Goal: Transaction & Acquisition: Purchase product/service

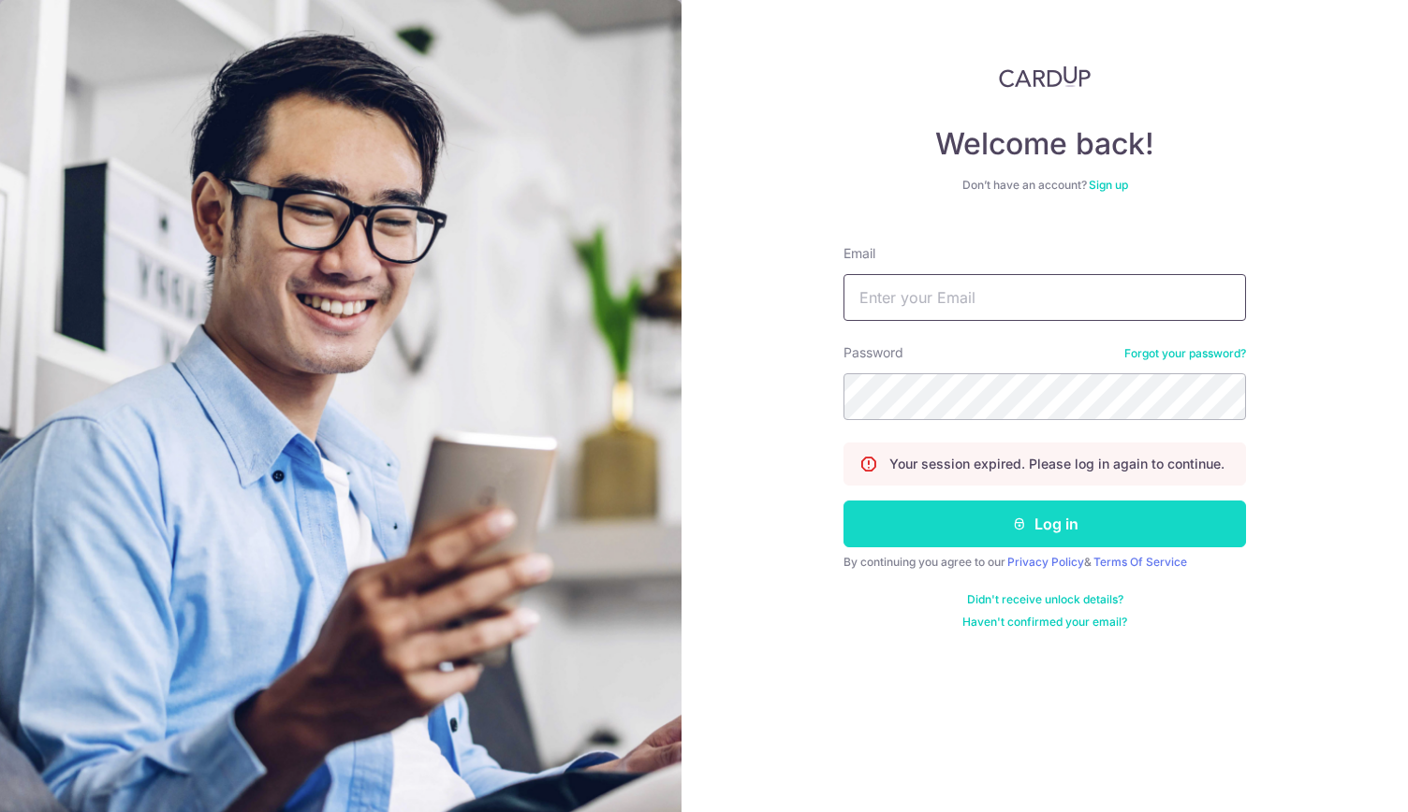
type input "chinweikue@outlook.com"
click at [967, 511] on button "Log in" at bounding box center [1044, 524] width 402 height 47
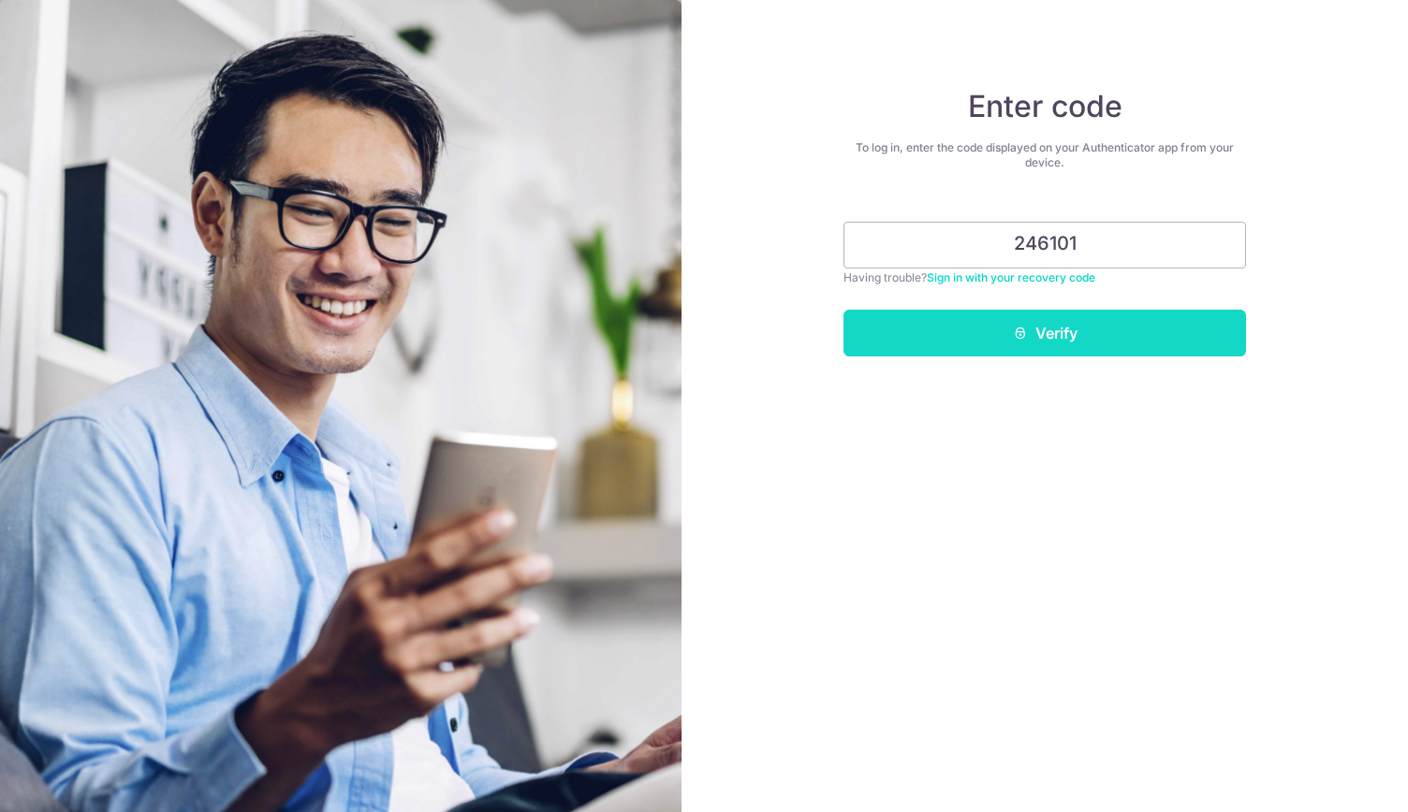
type input "246101"
click at [1106, 342] on button "Verify" at bounding box center [1044, 333] width 402 height 47
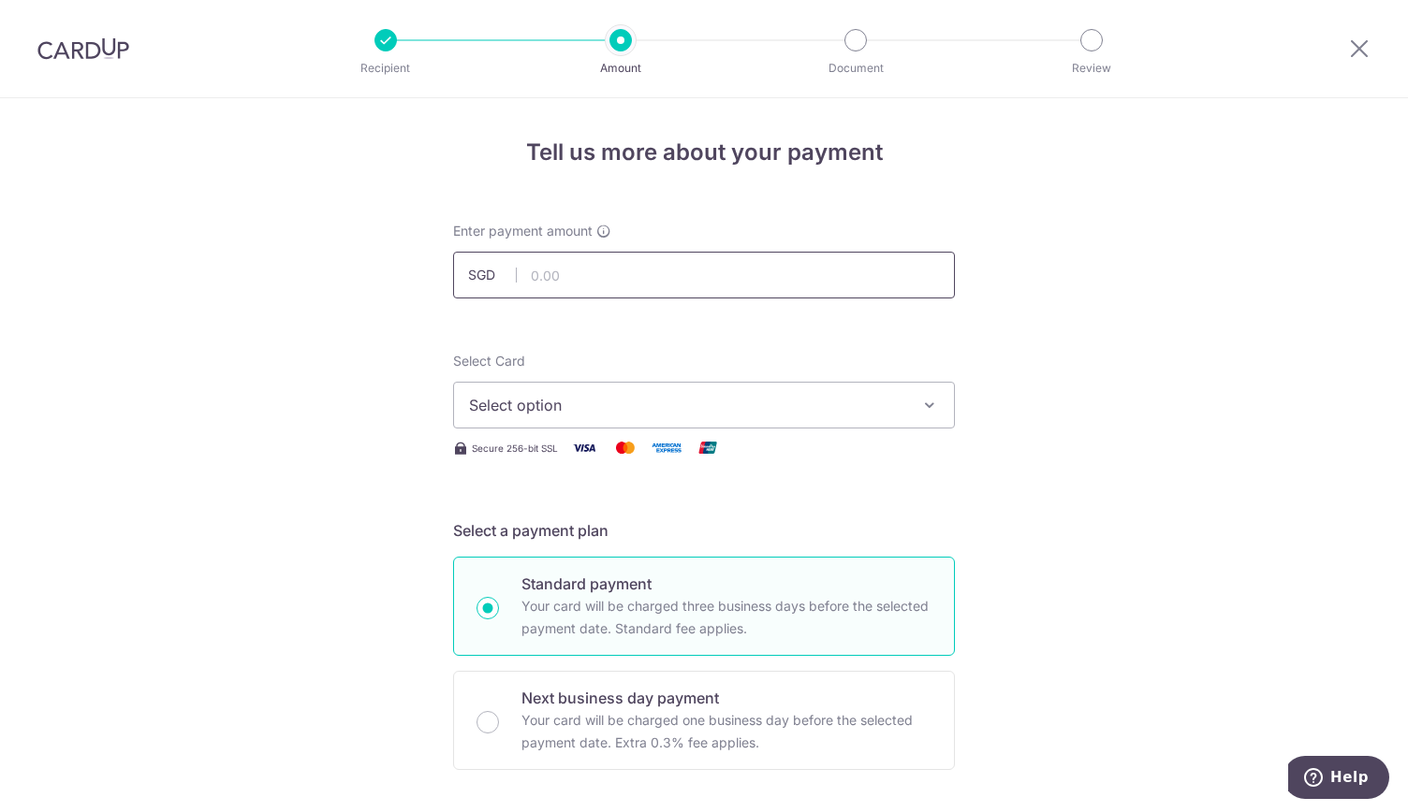
click at [671, 289] on input "text" at bounding box center [704, 275] width 502 height 47
type input "958.10"
click at [881, 398] on span "Select option" at bounding box center [687, 405] width 436 height 22
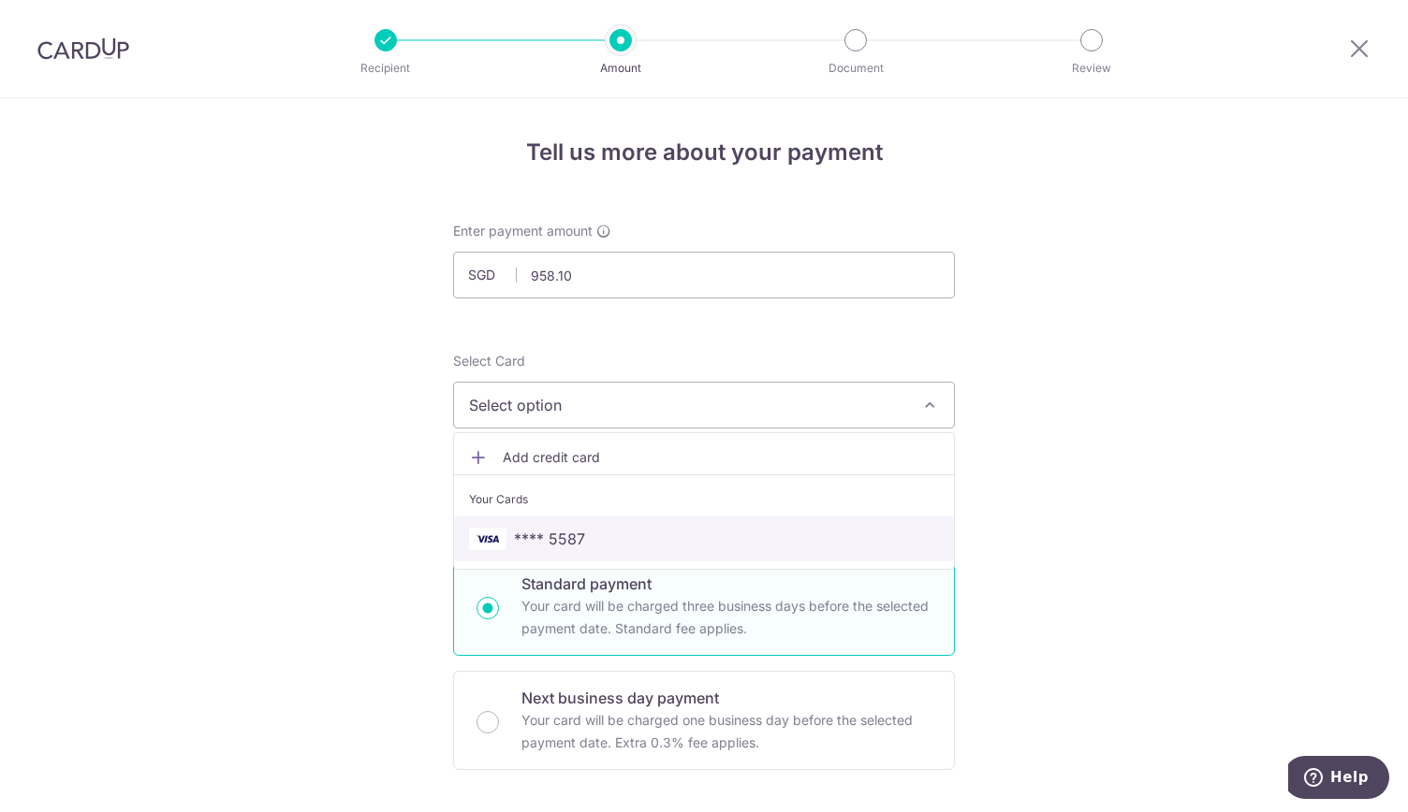
drag, startPoint x: 799, startPoint y: 539, endPoint x: 1025, endPoint y: 468, distance: 236.5
click at [799, 539] on span "**** 5587" at bounding box center [704, 539] width 470 height 22
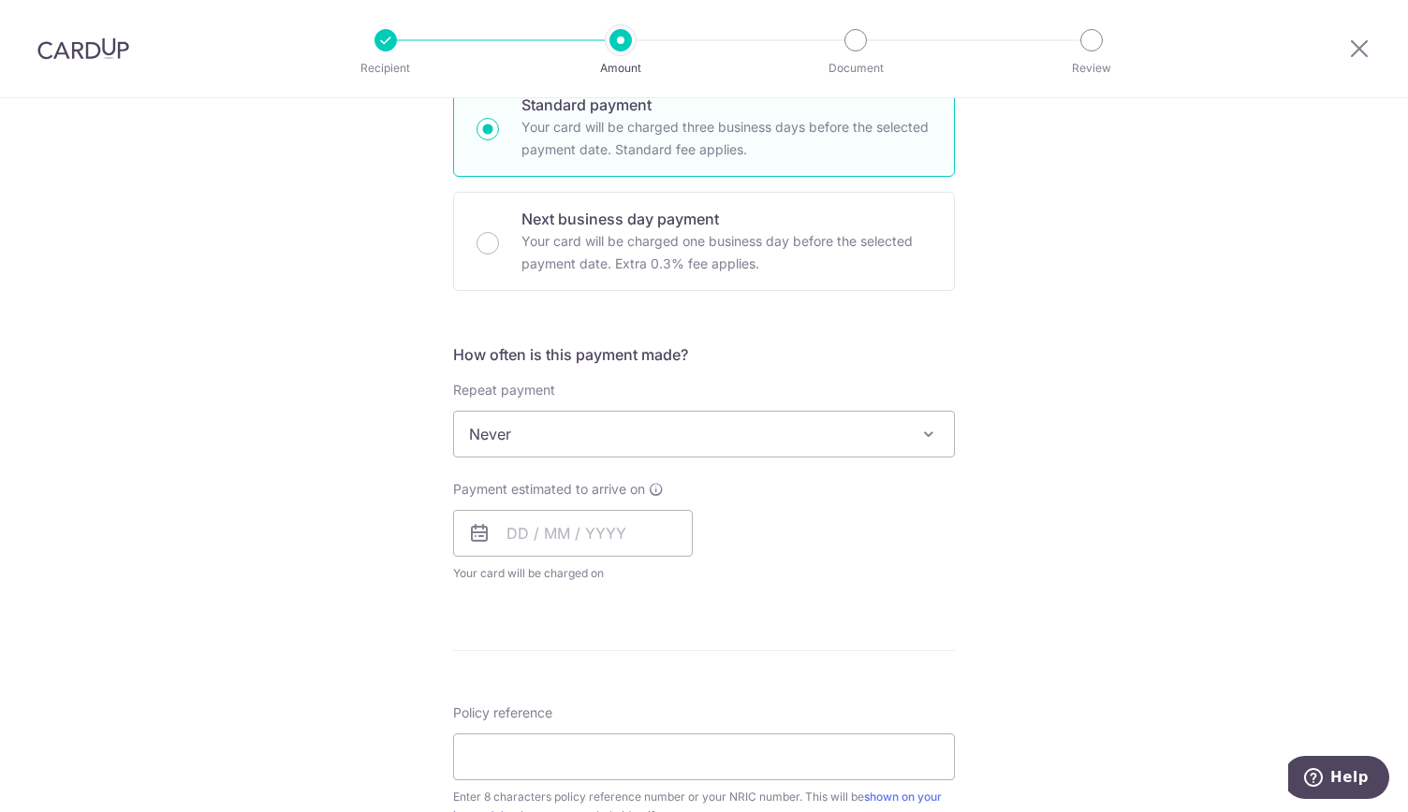
scroll to position [480, 0]
click at [844, 431] on span "Never" at bounding box center [704, 433] width 500 height 45
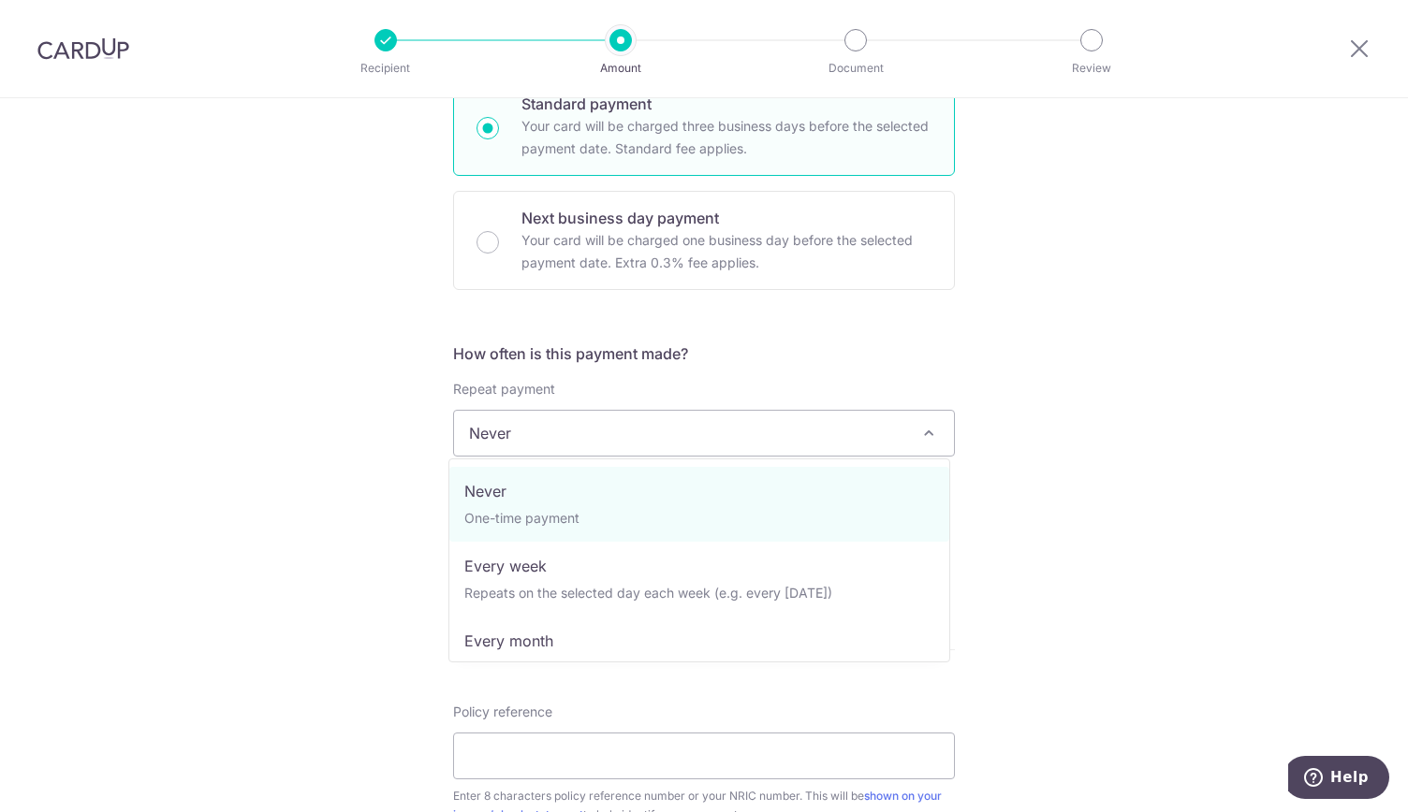
click at [844, 431] on span "Never" at bounding box center [704, 433] width 500 height 45
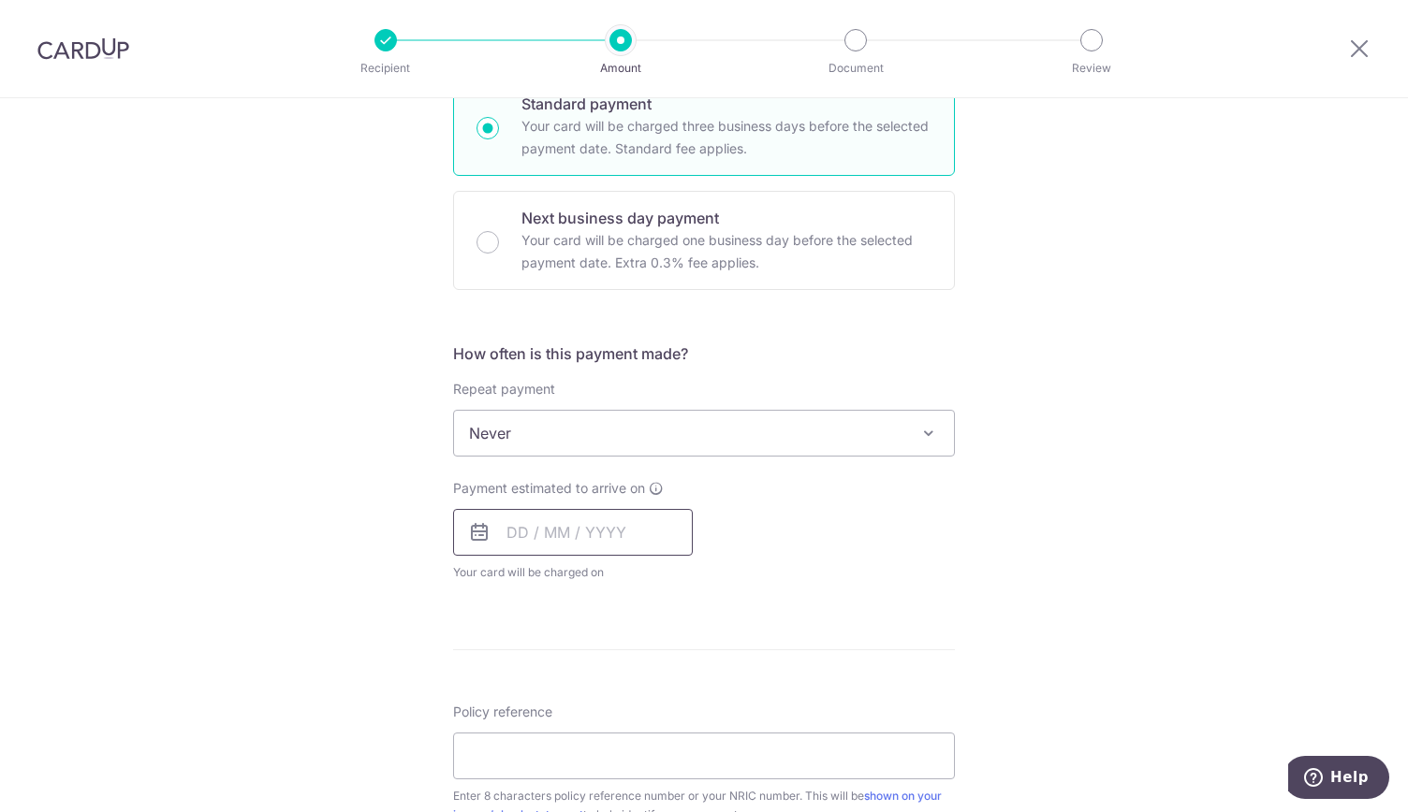
click at [588, 531] on input "text" at bounding box center [573, 532] width 240 height 47
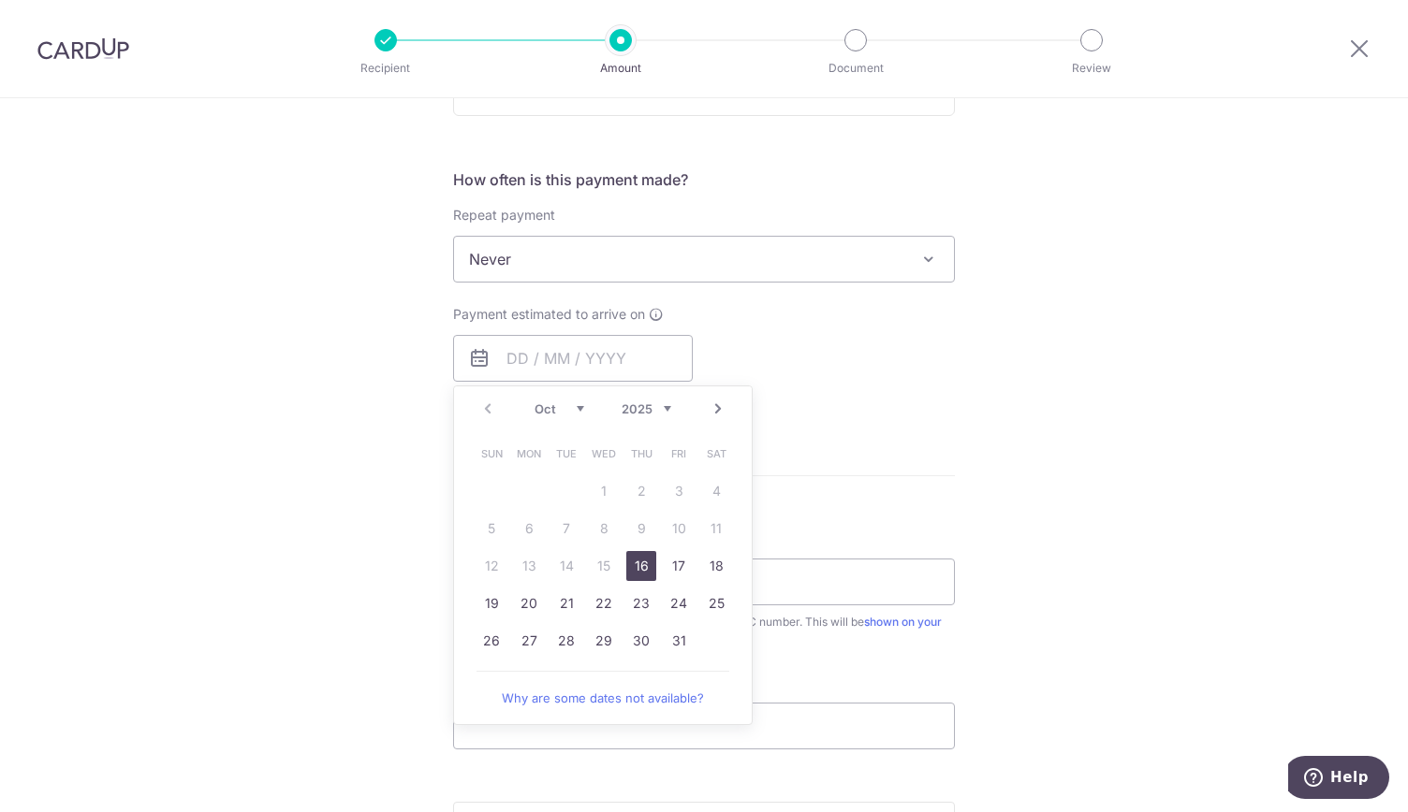
click at [632, 563] on link "16" at bounding box center [641, 566] width 30 height 30
type input "16/10/2025"
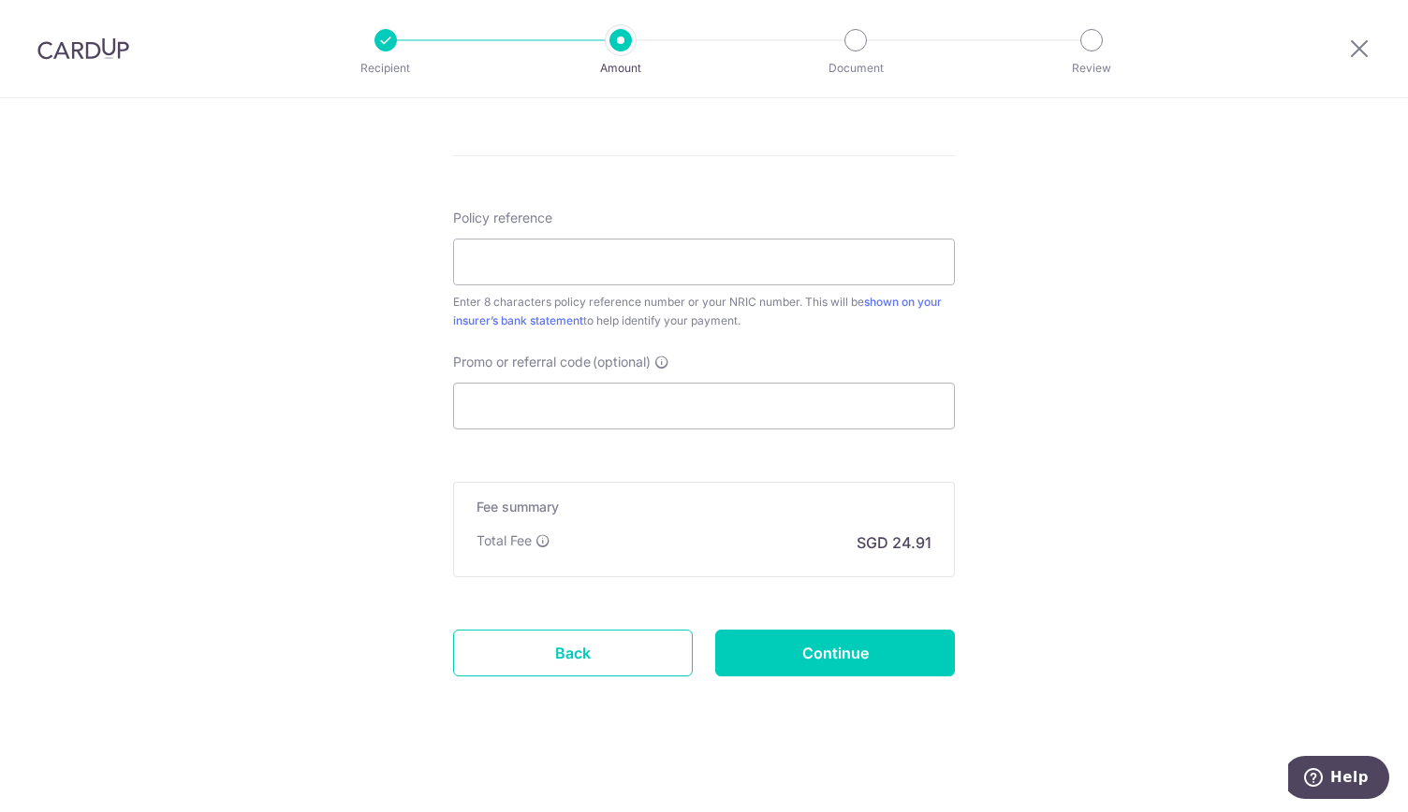
scroll to position [1050, 0]
click at [742, 398] on input "Promo or referral code (optional)" at bounding box center [704, 407] width 502 height 47
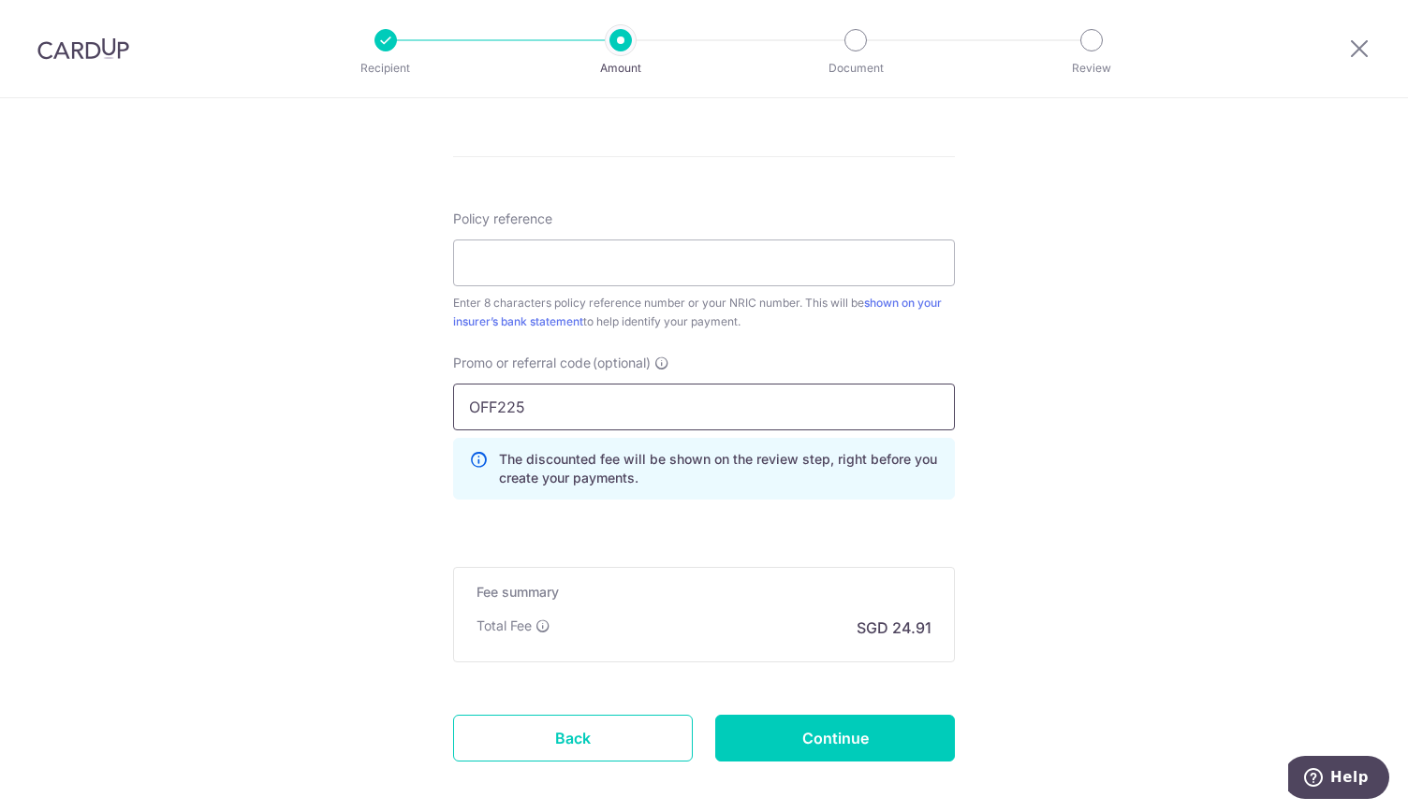
type input "OFF225"
click at [694, 277] on input "Policy reference" at bounding box center [704, 263] width 502 height 47
click at [674, 277] on input "Policy reference" at bounding box center [704, 263] width 502 height 47
drag, startPoint x: 655, startPoint y: 274, endPoint x: 412, endPoint y: 287, distance: 243.7
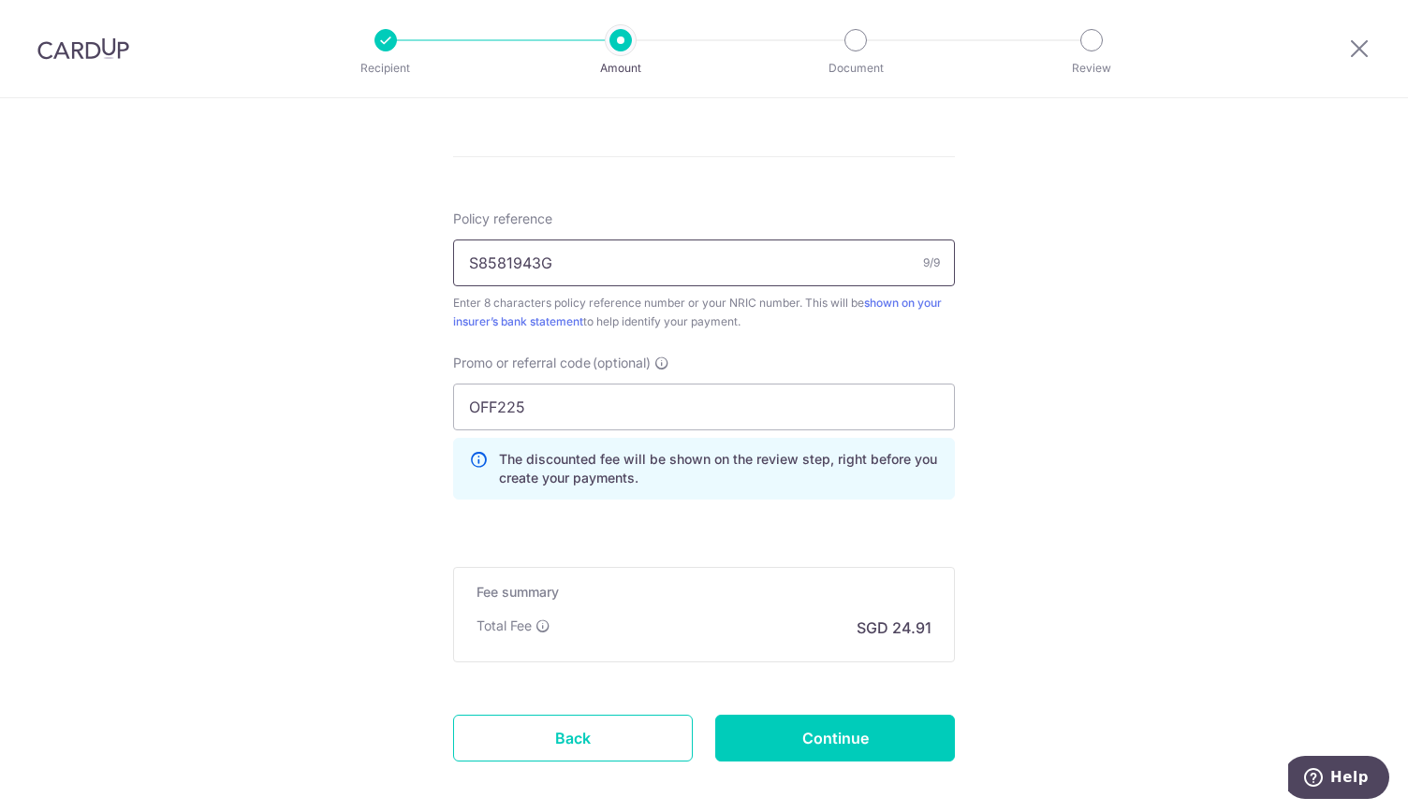
paste input "8"
type input "8"
paste input "83842699"
type input "83842699"
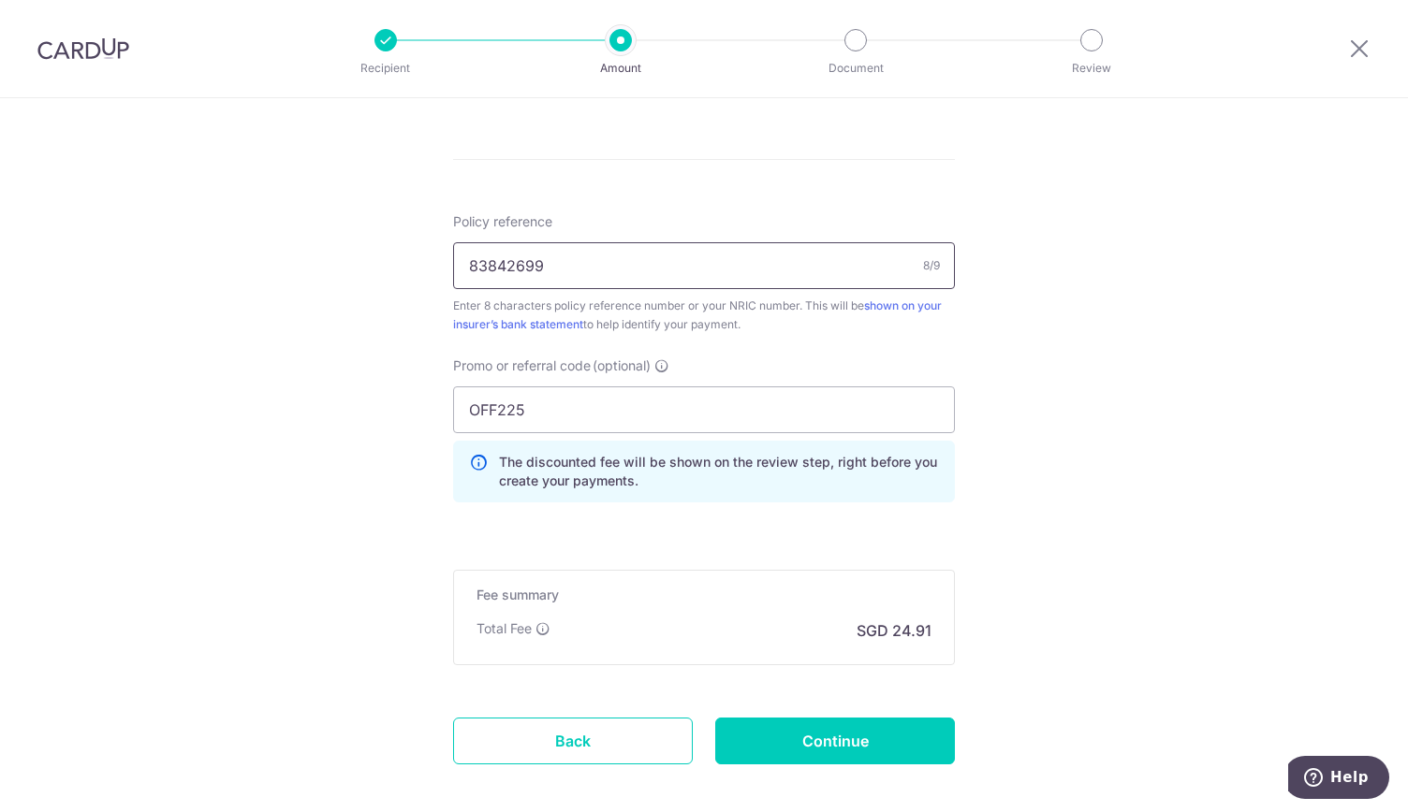
scroll to position [1134, 0]
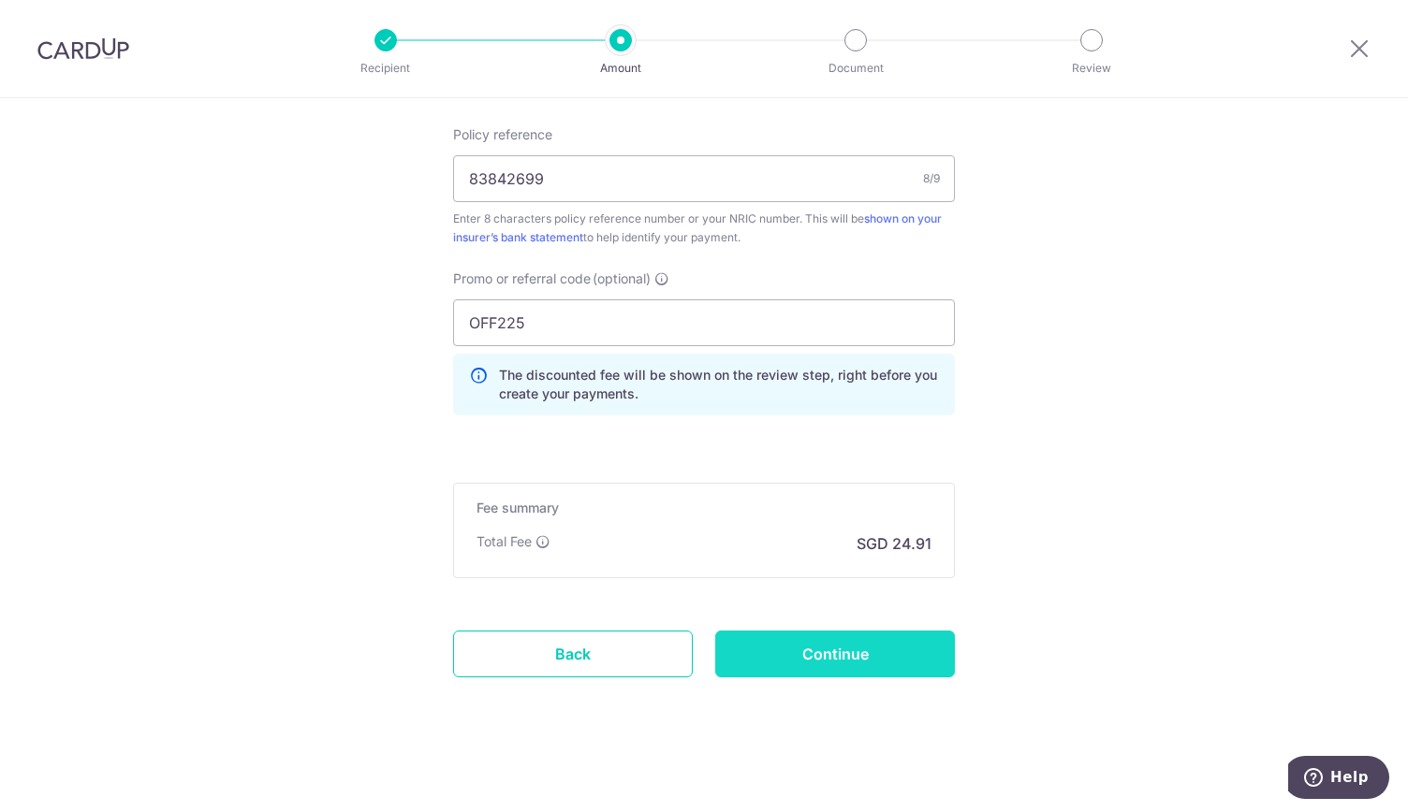
click at [851, 651] on input "Continue" at bounding box center [835, 654] width 240 height 47
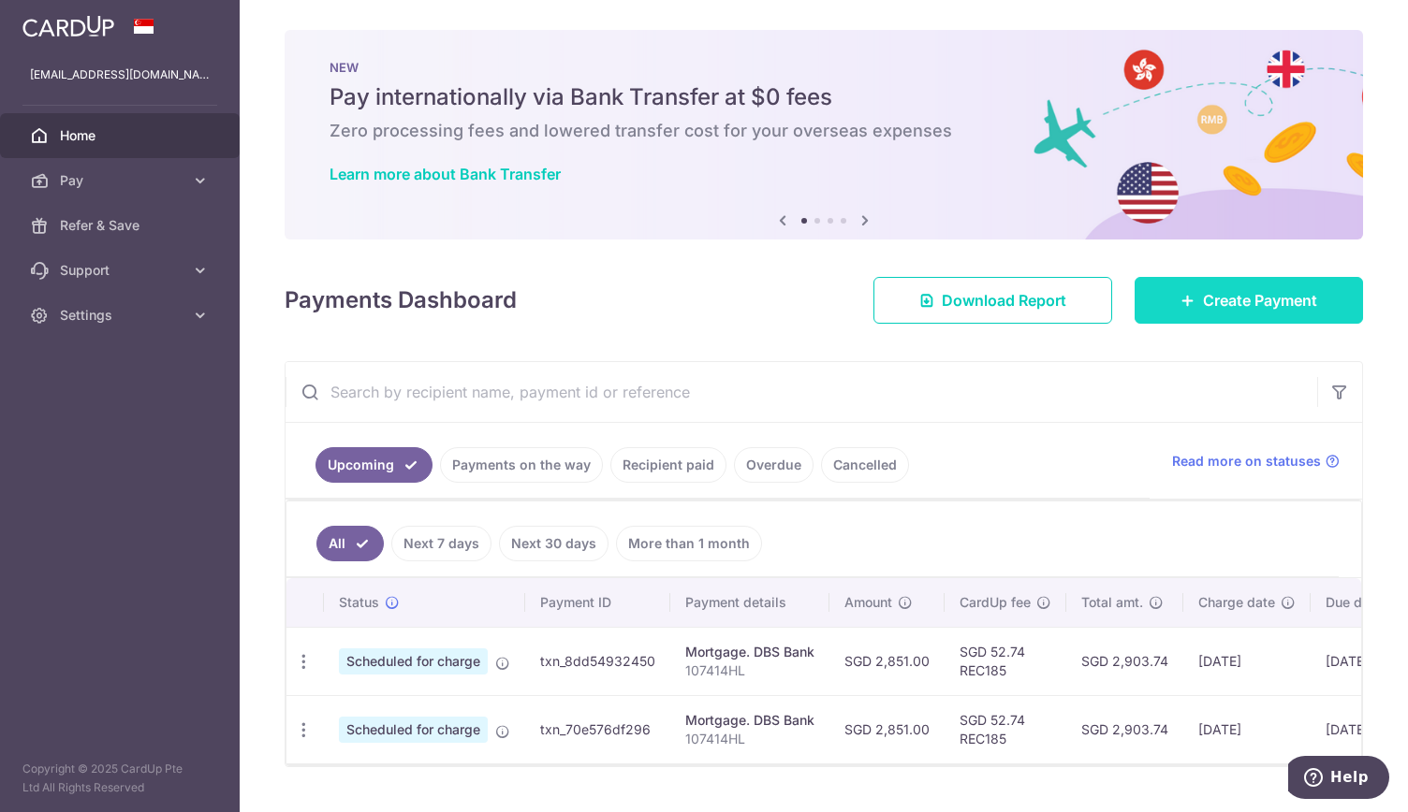
click at [1190, 304] on link "Create Payment" at bounding box center [1248, 300] width 228 height 47
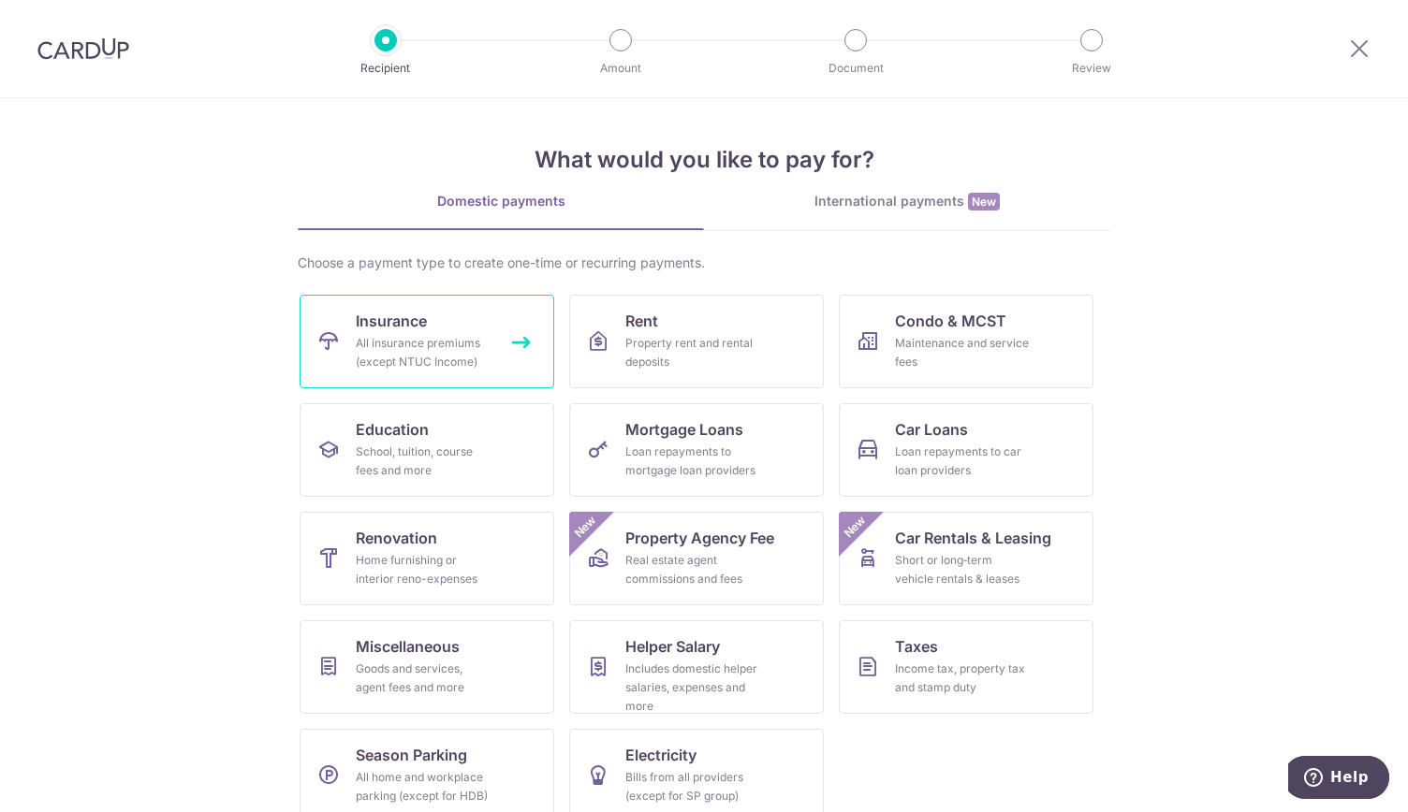
click at [416, 338] on div "All insurance premiums (except NTUC Income)" at bounding box center [423, 352] width 135 height 37
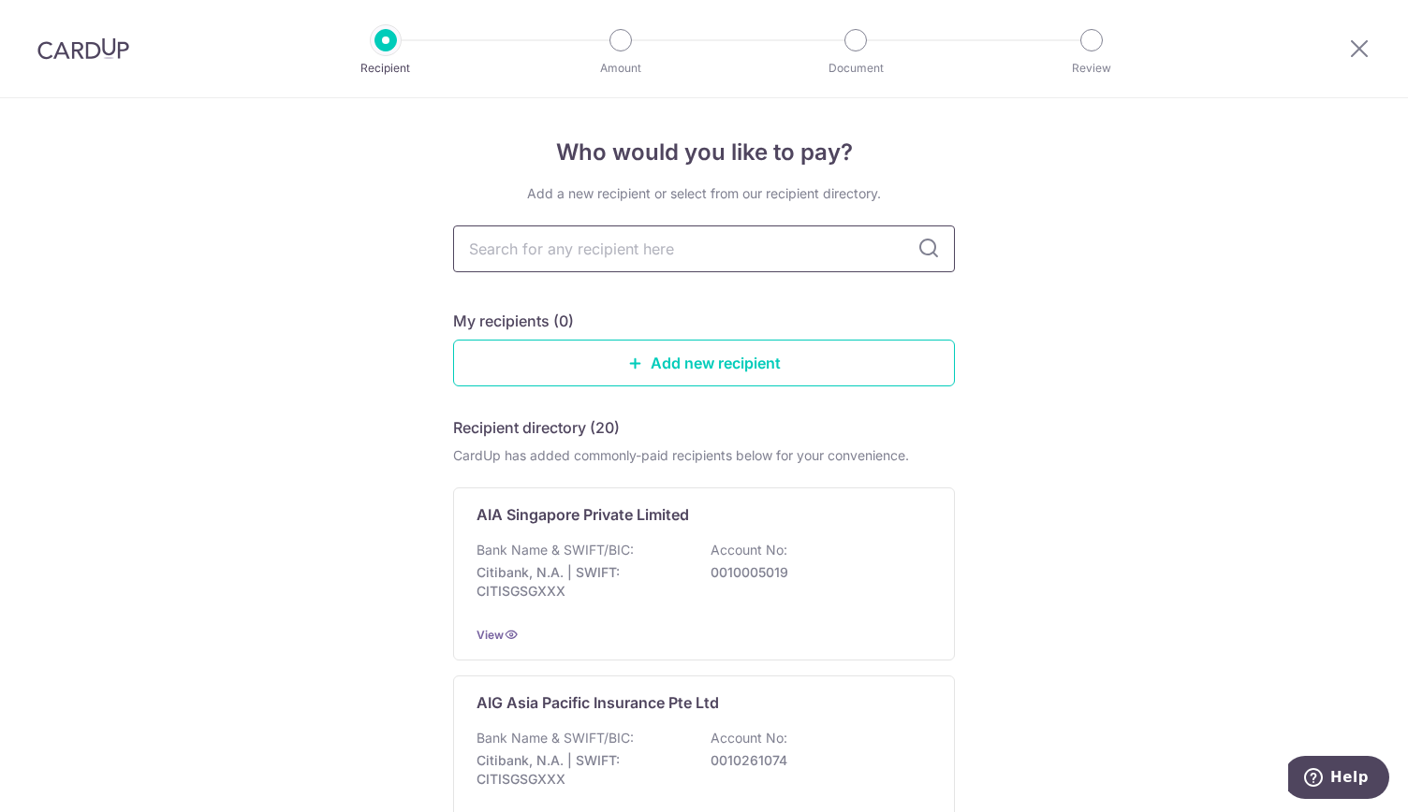
click at [599, 257] on input "text" at bounding box center [704, 249] width 502 height 47
type input "sing"
type input "singlife"
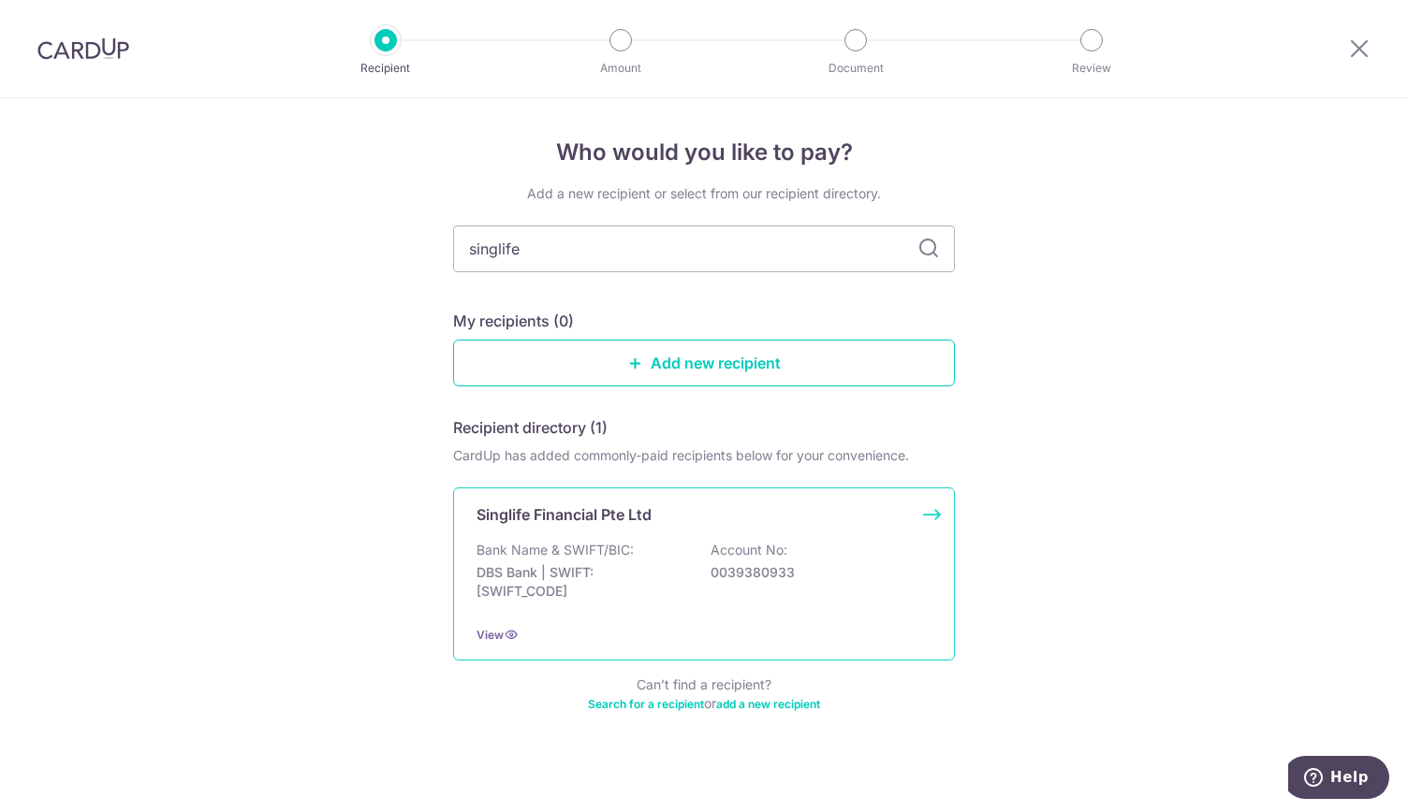
click at [629, 553] on div "Bank Name & SWIFT/BIC: DBS Bank | SWIFT: [SWIFT_CODE] Account No: 0039380933" at bounding box center [703, 575] width 455 height 69
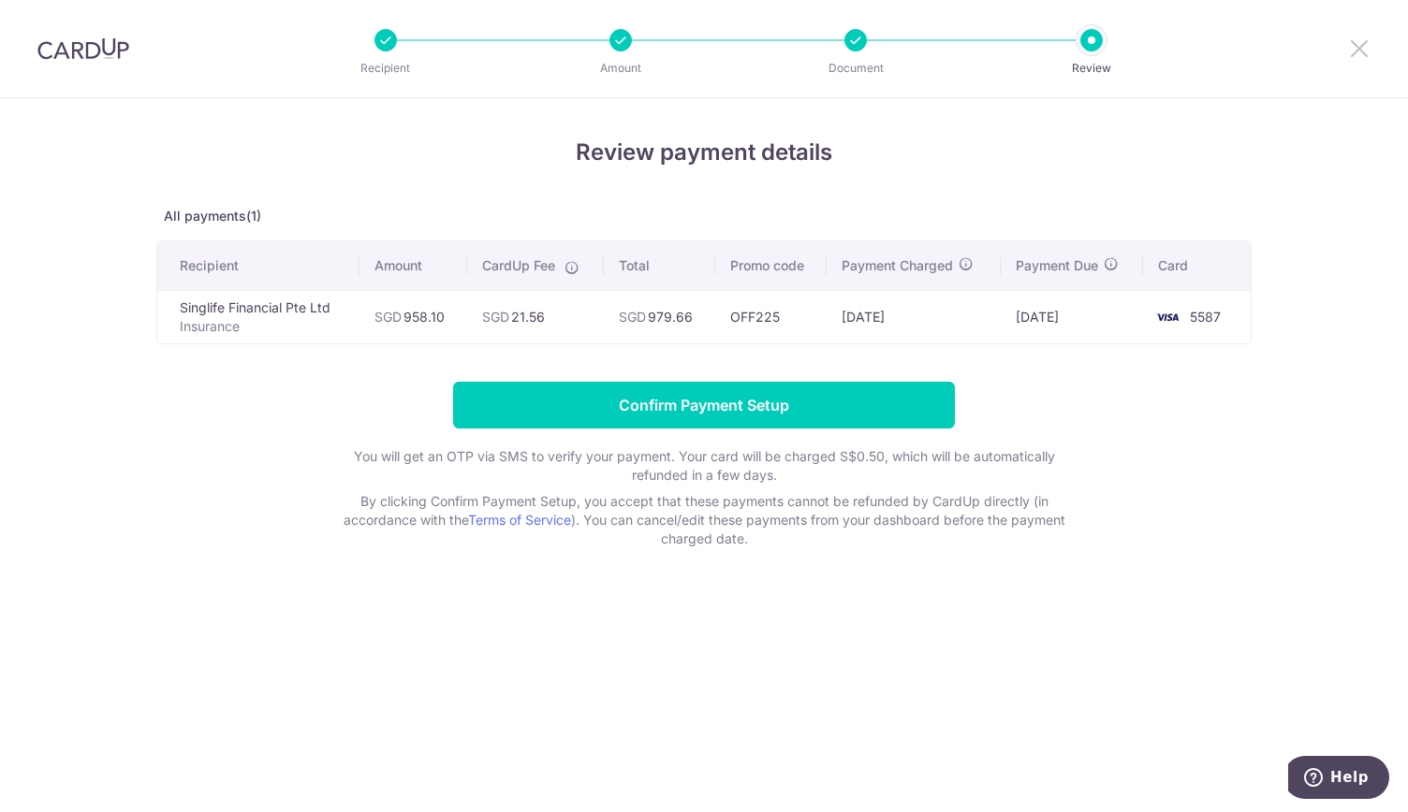
click at [1361, 52] on icon at bounding box center [1359, 47] width 22 height 23
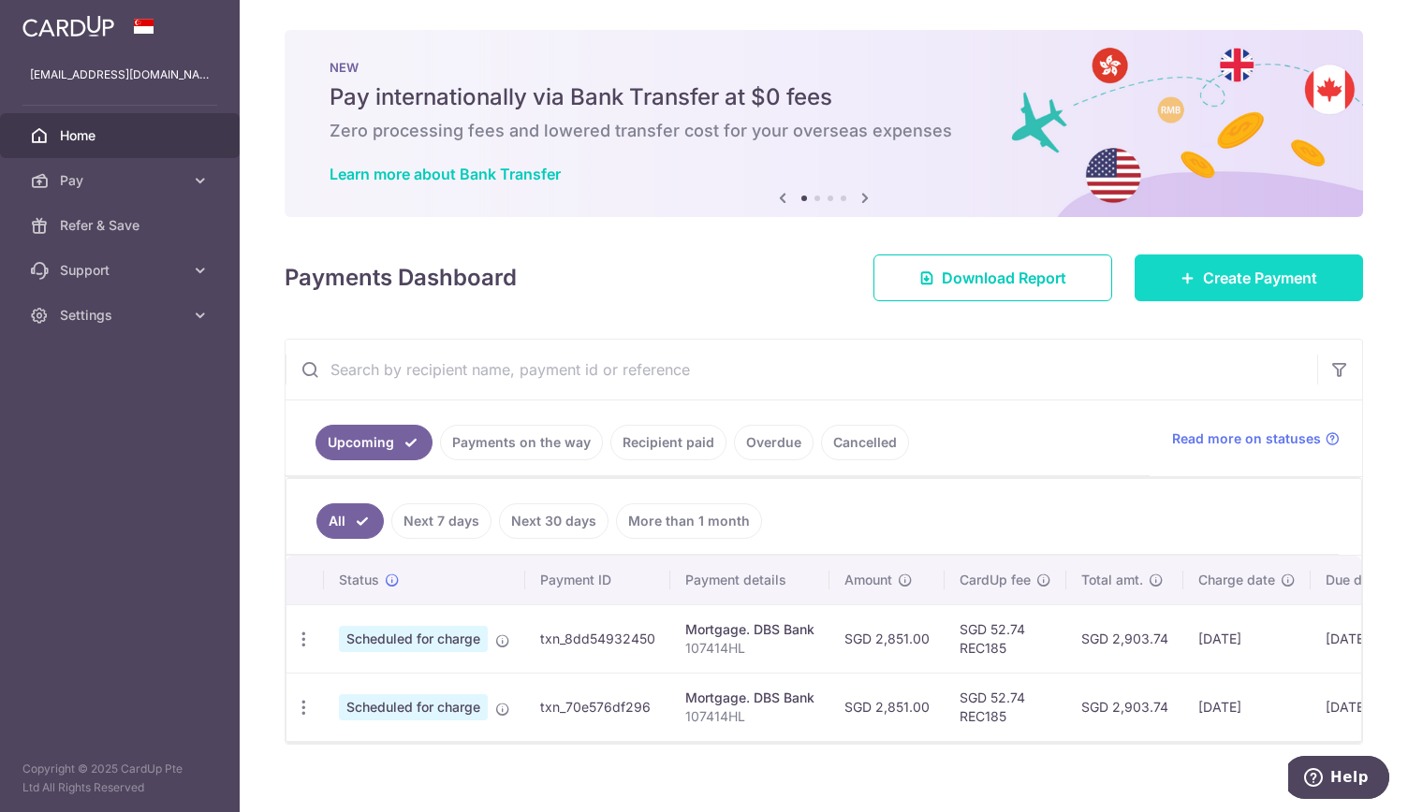
click at [1215, 286] on span "Create Payment" at bounding box center [1260, 278] width 114 height 22
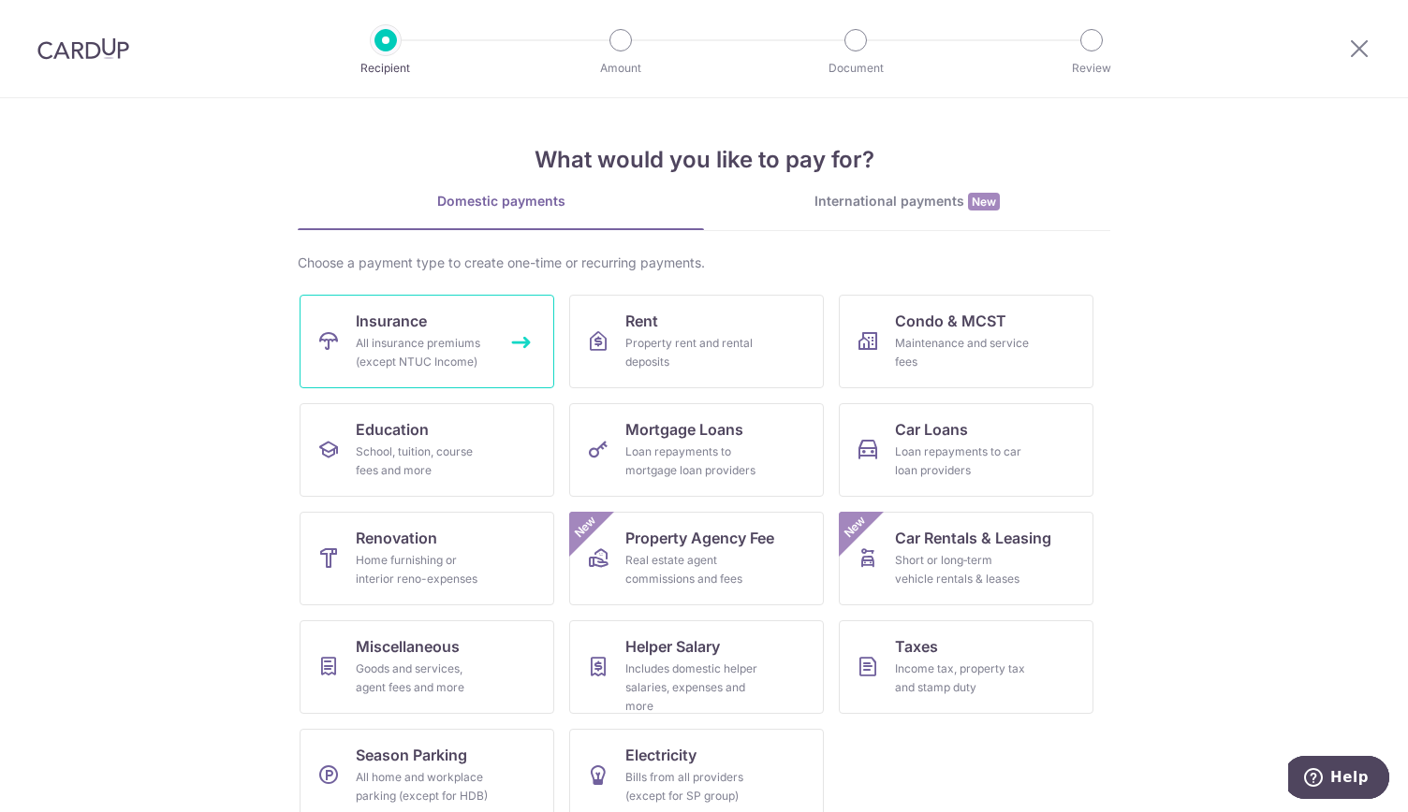
click at [433, 322] on link "Insurance All insurance premiums (except NTUC Income)" at bounding box center [426, 342] width 255 height 94
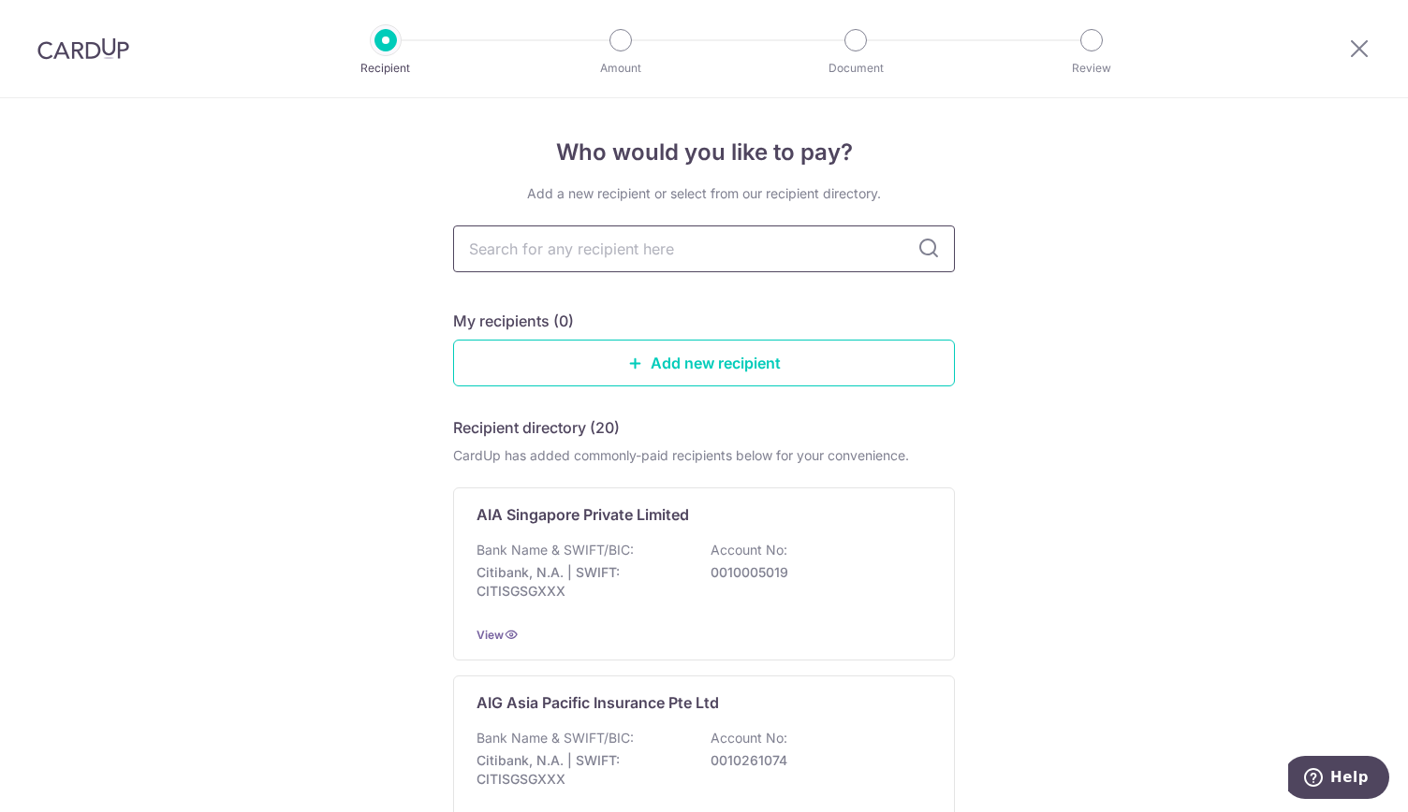
click at [580, 255] on input "text" at bounding box center [704, 249] width 502 height 47
type input "singlife"
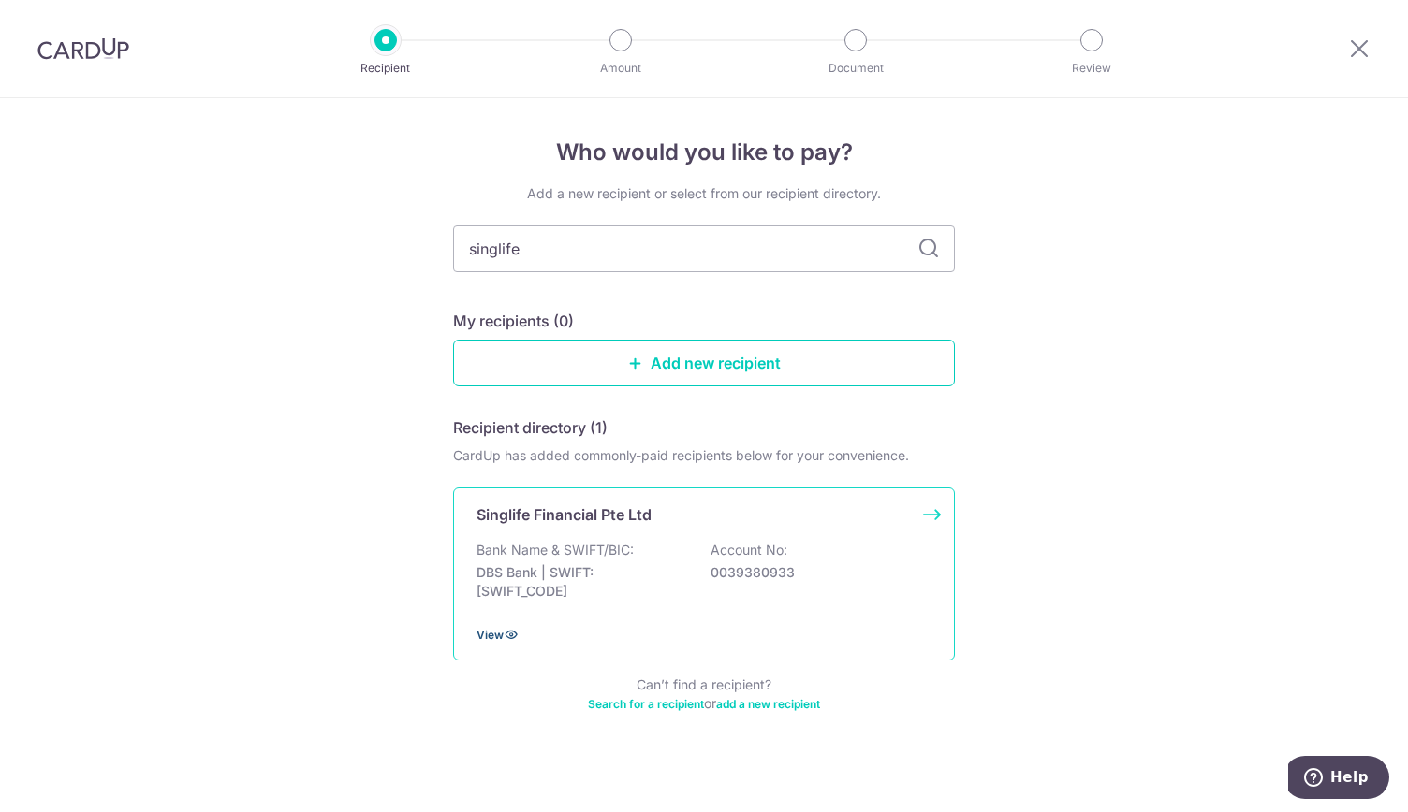
click at [487, 628] on span "View" at bounding box center [489, 635] width 27 height 14
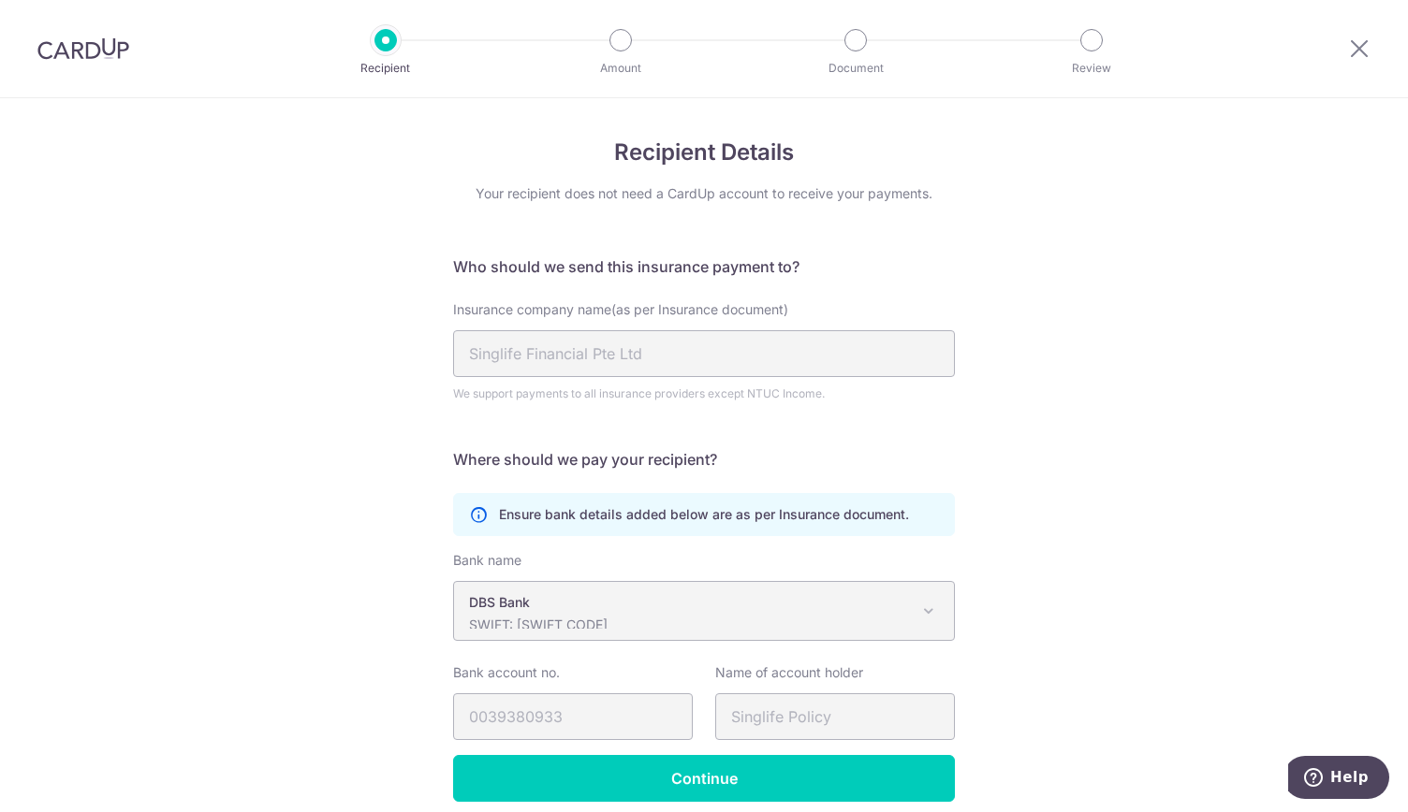
scroll to position [76, 0]
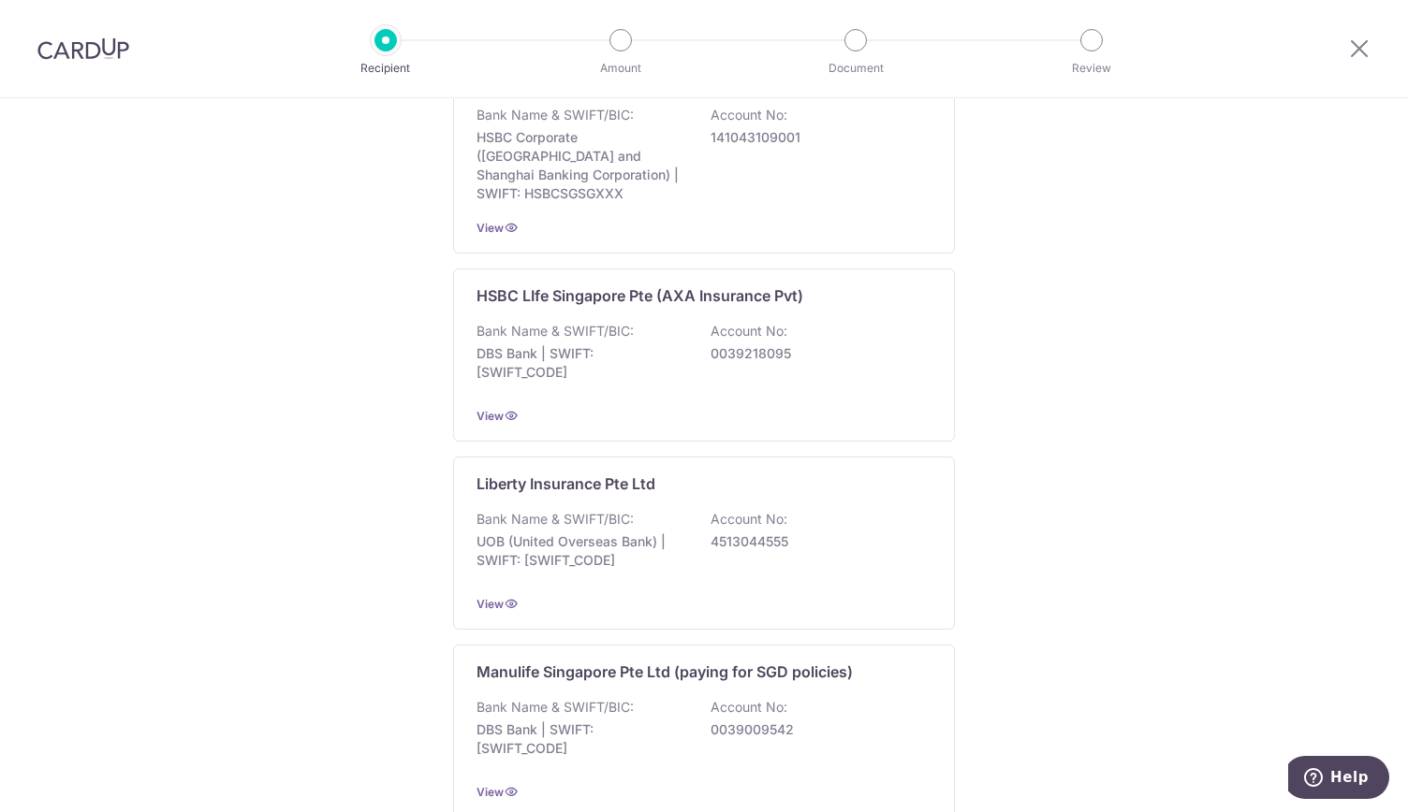
scroll to position [1733, 0]
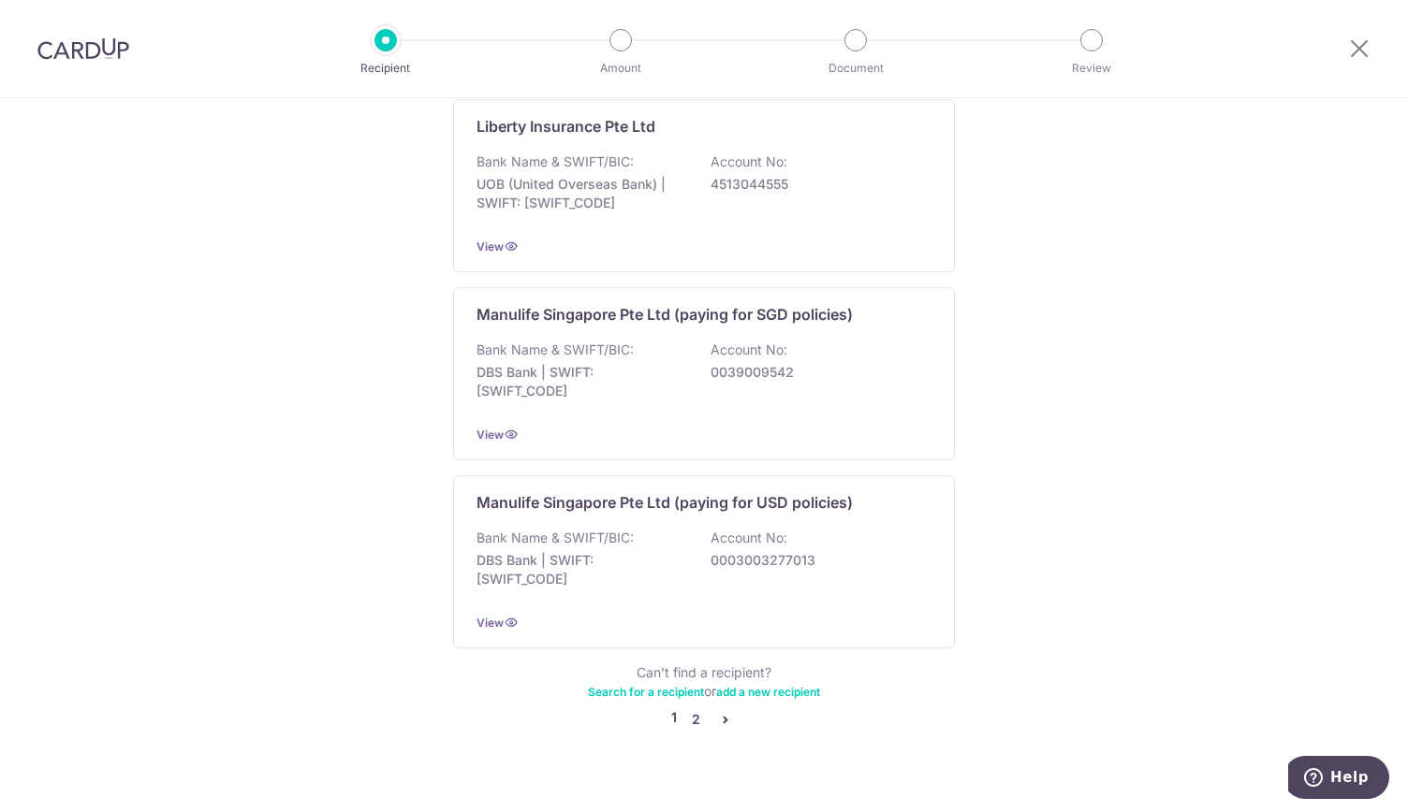
click at [688, 708] on link "2" at bounding box center [695, 719] width 22 height 22
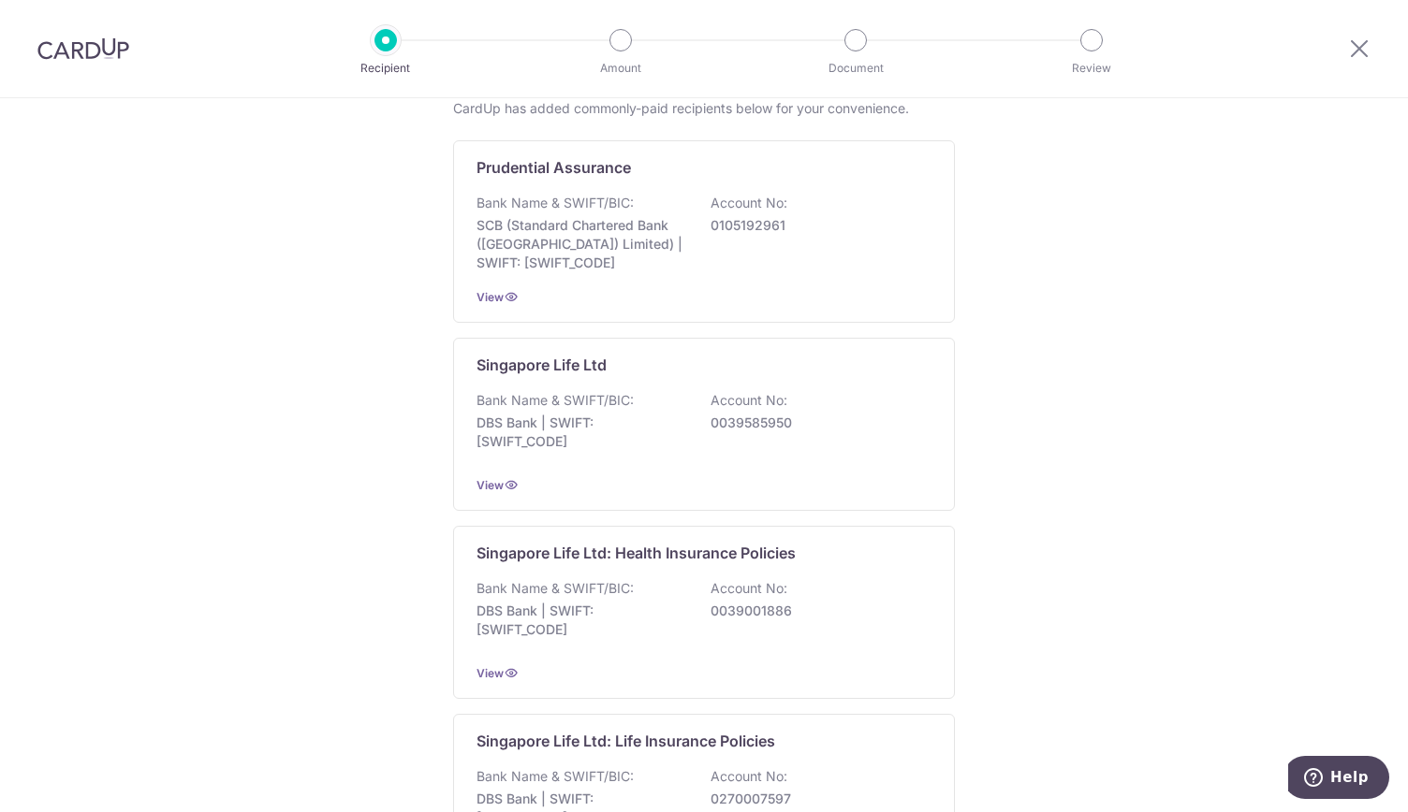
scroll to position [348, 0]
click at [1362, 52] on icon at bounding box center [1359, 47] width 22 height 23
